Goal: Task Accomplishment & Management: Manage account settings

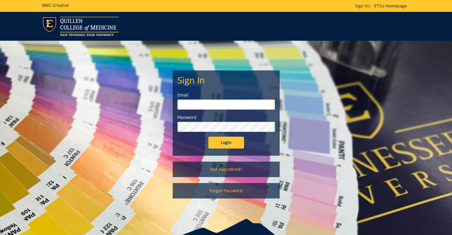
click at [225, 105] on input "email" at bounding box center [225, 104] width 97 height 10
type input "[PERSON_NAME][EMAIL_ADDRESS][DOMAIN_NAME]"
click at [208, 137] on input "Login" at bounding box center [226, 143] width 36 height 12
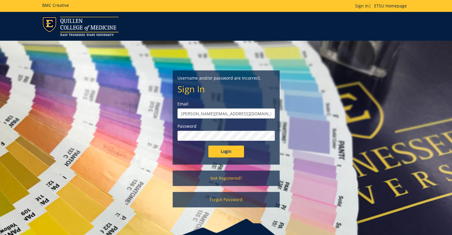
click at [208, 146] on input "Login" at bounding box center [226, 152] width 36 height 12
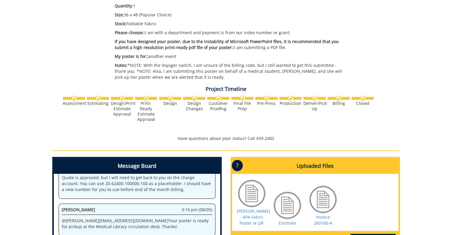
scroll to position [270, 0]
